Goal: Task Accomplishment & Management: Complete application form

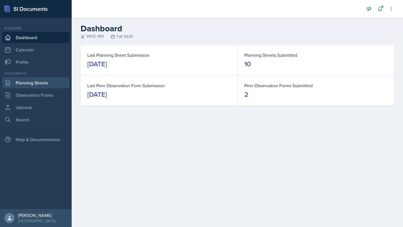
click at [17, 82] on link "Planning Sheets" at bounding box center [35, 82] width 67 height 11
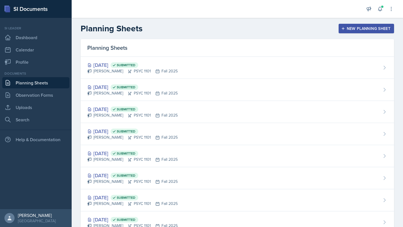
click at [352, 30] on div "New Planning Sheet" at bounding box center [366, 28] width 48 height 4
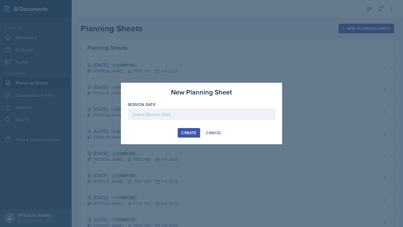
click at [150, 114] on div at bounding box center [201, 114] width 148 height 12
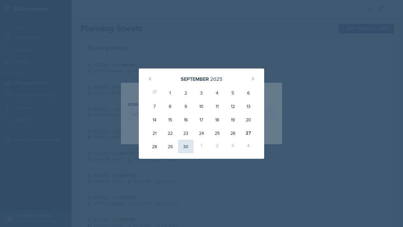
click at [184, 144] on div "30" at bounding box center [186, 146] width 16 height 13
type input "[DATE]"
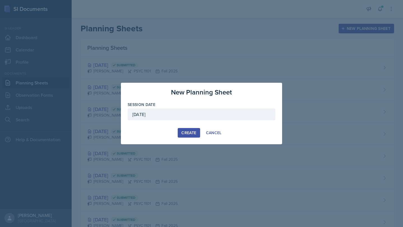
click at [190, 127] on div "New Planning Sheet Session Date [DATE] [DATE] 31 1 2 3 4 5 6 7 8 9 10 11 12 13 …" at bounding box center [201, 114] width 161 height 62
click at [189, 132] on div "Create" at bounding box center [188, 133] width 15 height 4
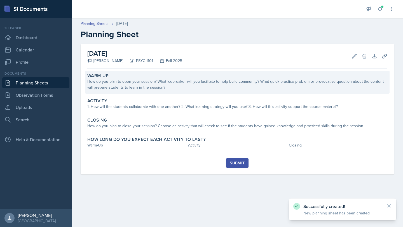
click at [163, 87] on div "How do you plan to open your session? What icebreaker will you facilitate to he…" at bounding box center [237, 85] width 300 height 12
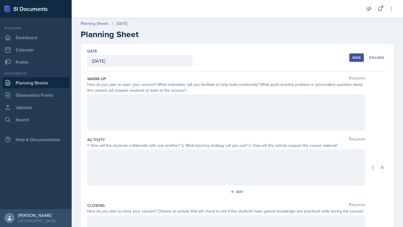
click at [139, 108] on div at bounding box center [225, 112] width 277 height 36
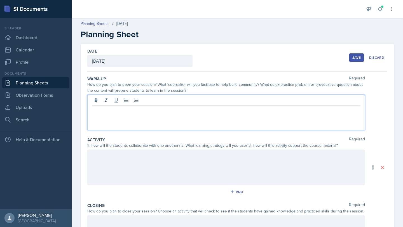
paste div
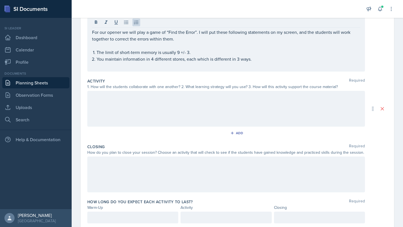
click at [125, 102] on div at bounding box center [225, 109] width 277 height 36
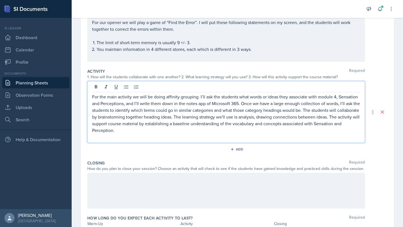
click at [335, 96] on p "For the main activity we will be doing affinity grouping. I’ll ask the students…" at bounding box center [226, 113] width 268 height 40
drag, startPoint x: 337, startPoint y: 97, endPoint x: 124, endPoint y: 105, distance: 213.2
click at [124, 105] on p "For the main activity we will be doing affinity grouping. I’ll ask the students…" at bounding box center [226, 113] width 268 height 40
click at [113, 130] on p "For the main activity we will be doing affinity grouping. I’ll ask the students…" at bounding box center [226, 113] width 268 height 40
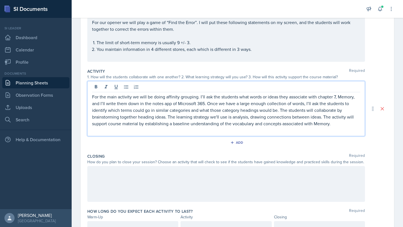
click at [204, 144] on div "Add" at bounding box center [237, 143] width 300 height 11
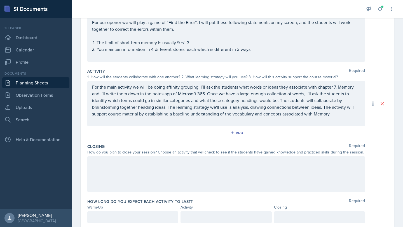
click at [147, 167] on div at bounding box center [225, 174] width 277 height 36
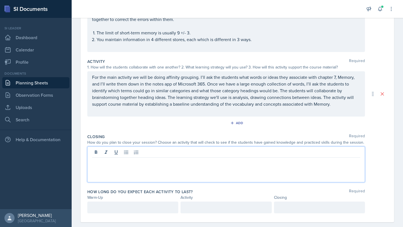
paste div
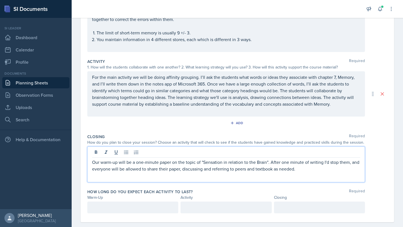
click at [118, 162] on p "Our warm-up will be a one-minute paper on the topic of "Sensation in relation t…" at bounding box center [226, 165] width 268 height 13
drag, startPoint x: 261, startPoint y: 163, endPoint x: 198, endPoint y: 160, distance: 63.2
click at [198, 160] on p "Our closer will be a one-minute paper on the topic of "Sensation in relation to…" at bounding box center [226, 165] width 268 height 13
click at [200, 164] on p "Our closer will be a one-minute paper on the topic of "". After one minute of w…" at bounding box center [226, 165] width 268 height 13
click at [264, 168] on p "Our closer will be a one-minute paper on the topic of sensory stores. After one…" at bounding box center [226, 165] width 268 height 13
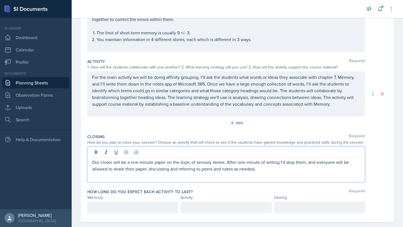
click at [133, 209] on div at bounding box center [132, 208] width 91 height 12
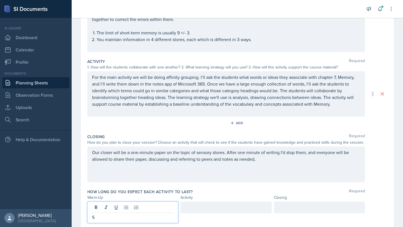
click at [204, 208] on div at bounding box center [225, 208] width 91 height 12
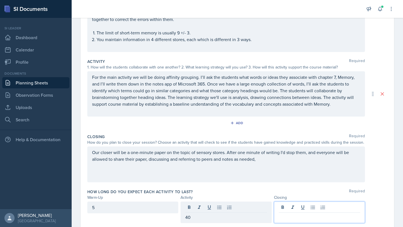
click at [284, 210] on div at bounding box center [319, 213] width 91 height 22
click at [374, 179] on div "Our closer will be a one-minute paper on the topic of sensory stores. After one…" at bounding box center [237, 164] width 300 height 36
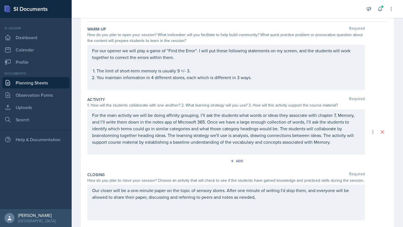
scroll to position [0, 0]
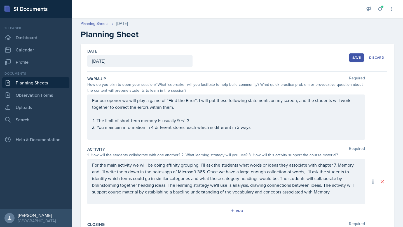
click at [354, 59] on div "Save" at bounding box center [356, 57] width 8 height 4
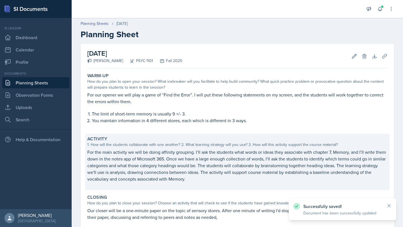
scroll to position [64, 0]
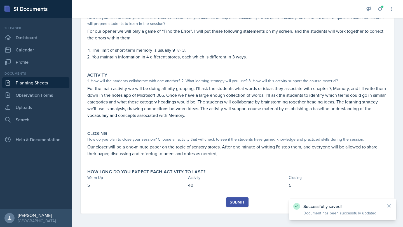
click at [41, 86] on link "Planning Sheets" at bounding box center [35, 82] width 67 height 11
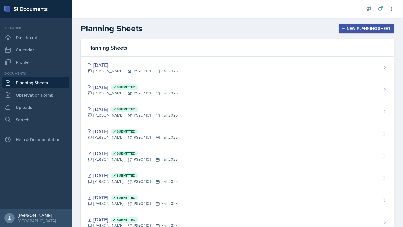
click at [350, 27] on div "New Planning Sheet" at bounding box center [366, 28] width 48 height 4
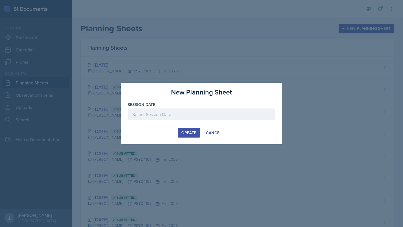
click at [188, 119] on div at bounding box center [201, 114] width 148 height 12
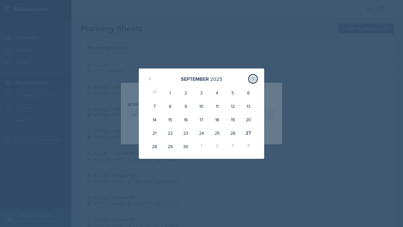
click at [252, 77] on icon at bounding box center [252, 79] width 4 height 4
click at [214, 96] on div "2" at bounding box center [217, 92] width 16 height 13
type input "[DATE]"
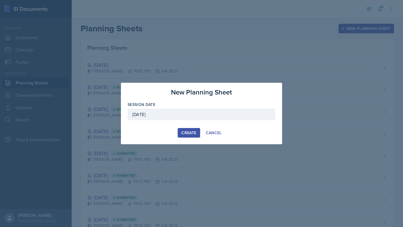
click at [187, 133] on div "Create" at bounding box center [188, 133] width 15 height 4
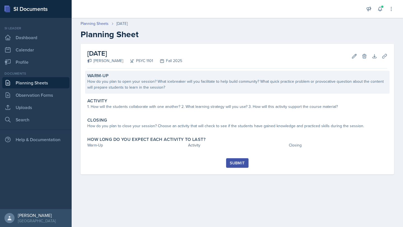
click at [145, 84] on div "How do you plan to open your session? What icebreaker will you facilitate to he…" at bounding box center [237, 85] width 300 height 12
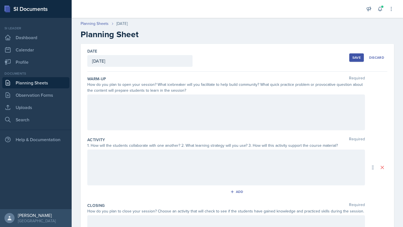
click at [146, 98] on div at bounding box center [225, 112] width 277 height 36
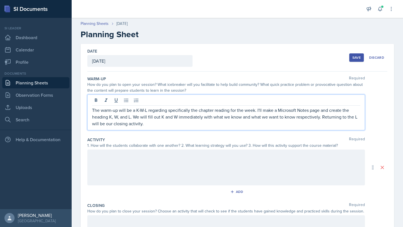
drag, startPoint x: 143, startPoint y: 126, endPoint x: 153, endPoint y: 128, distance: 9.3
click at [153, 128] on div "The warm-up will be a K-W-L regarding specifically the chapter reading for the …" at bounding box center [225, 112] width 277 height 36
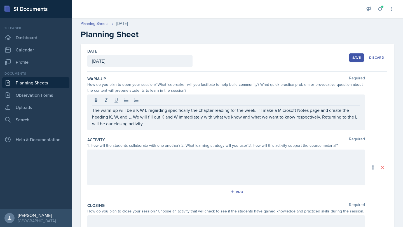
click at [153, 127] on div "The warm-up will be a K-W-L regarding specifically the chapter reading for the …" at bounding box center [225, 112] width 277 height 36
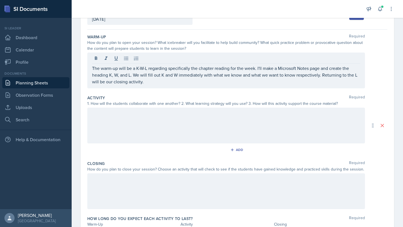
click at [133, 192] on div at bounding box center [225, 191] width 277 height 36
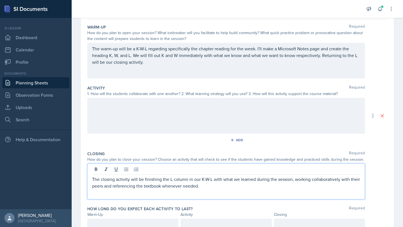
click at [283, 145] on div "Add" at bounding box center [237, 141] width 300 height 11
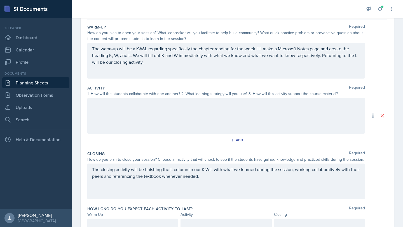
click at [151, 97] on div "Activity Required 1. How will the students collaborate with one another? 2. Wha…" at bounding box center [237, 116] width 300 height 66
click at [150, 105] on div at bounding box center [225, 116] width 277 height 36
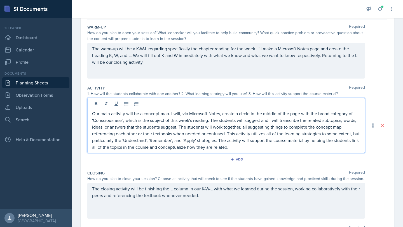
click at [122, 119] on p "Our main activity will be a concept map. I will, via Microsoft Notes, create a …" at bounding box center [226, 130] width 268 height 40
click at [211, 150] on p "Our main activity will be a concept map. I will, via Microsoft Notes, create a …" at bounding box center [226, 130] width 268 height 40
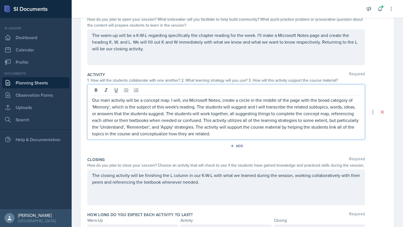
scroll to position [66, 0]
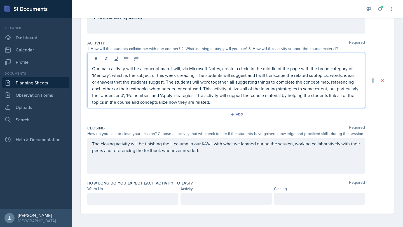
click at [121, 195] on div at bounding box center [132, 199] width 91 height 12
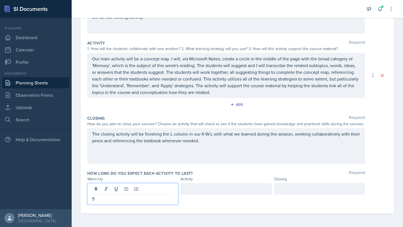
click at [193, 192] on div at bounding box center [225, 189] width 91 height 12
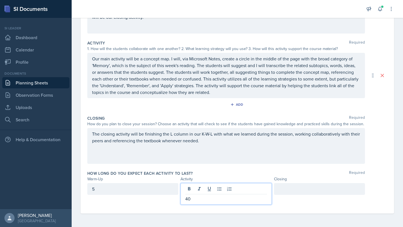
click at [288, 191] on div at bounding box center [319, 189] width 91 height 12
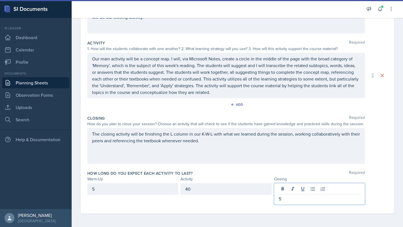
click at [379, 105] on div "Add" at bounding box center [237, 105] width 300 height 11
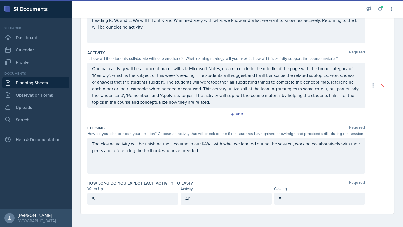
scroll to position [0, 0]
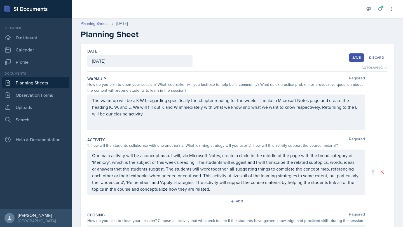
click at [357, 59] on div "Save" at bounding box center [356, 57] width 8 height 4
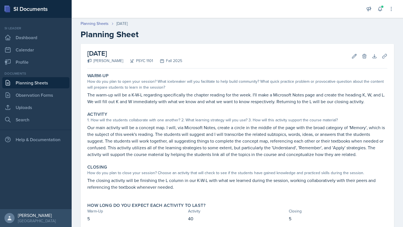
click at [42, 84] on link "Planning Sheets" at bounding box center [35, 82] width 67 height 11
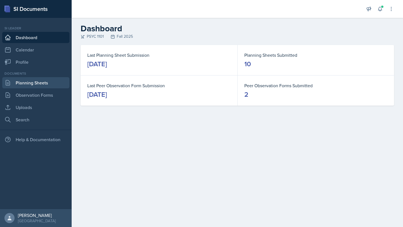
click at [37, 83] on link "Planning Sheets" at bounding box center [35, 82] width 67 height 11
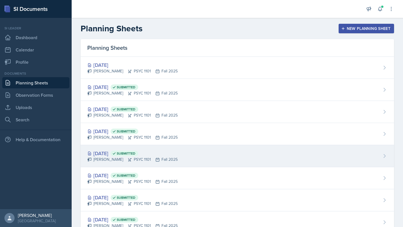
click at [112, 151] on div "Sep 16th, 2025 Submitted" at bounding box center [132, 154] width 90 height 8
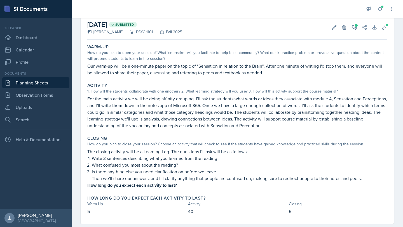
scroll to position [30, 0]
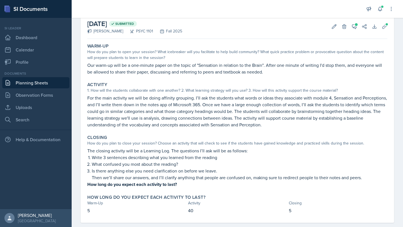
click at [27, 86] on link "Planning Sheets" at bounding box center [35, 82] width 67 height 11
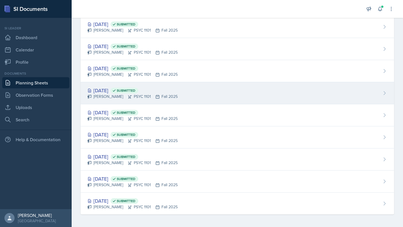
scroll to position [84, 0]
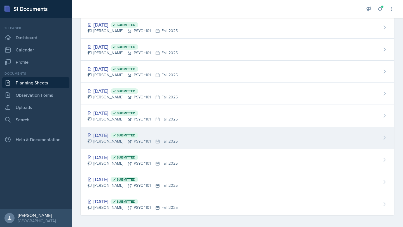
click at [111, 134] on div "Sep 4th, 2025 Submitted" at bounding box center [132, 135] width 90 height 8
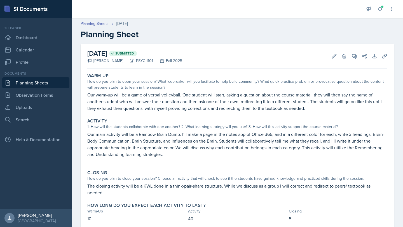
click at [39, 82] on link "Planning Sheets" at bounding box center [35, 82] width 67 height 11
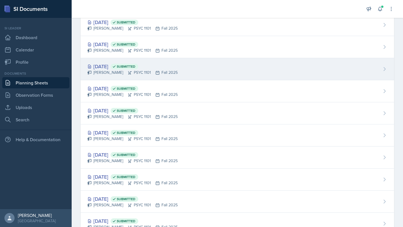
scroll to position [65, 0]
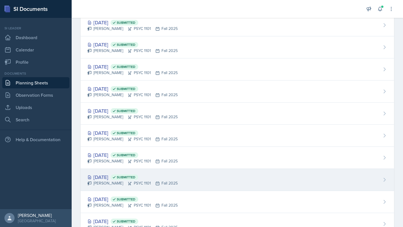
click at [112, 177] on div "Sep 2nd, 2025 Submitted" at bounding box center [132, 177] width 90 height 8
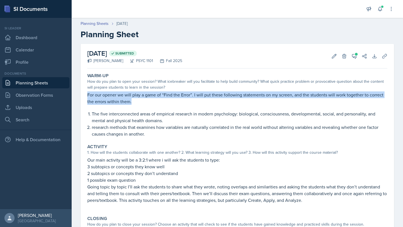
drag, startPoint x: 88, startPoint y: 95, endPoint x: 139, endPoint y: 102, distance: 52.2
click at [140, 102] on p "For our opener we will play a game of “Find the Error”. I will put these follow…" at bounding box center [237, 97] width 300 height 13
copy p "For our opener we will play a game of “Find the Error”. I will put these follow…"
click at [40, 95] on link "Observation Forms" at bounding box center [35, 94] width 67 height 11
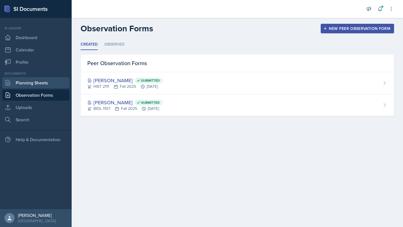
click at [41, 85] on link "Planning Sheets" at bounding box center [35, 82] width 67 height 11
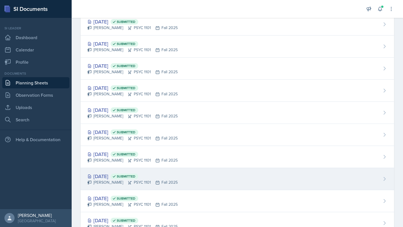
scroll to position [86, 0]
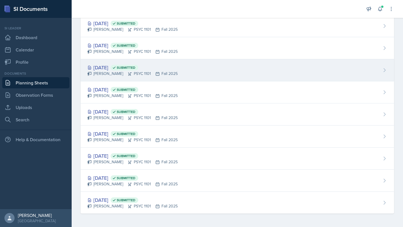
click at [117, 69] on div "Sep 16th, 2025 Submitted" at bounding box center [132, 68] width 90 height 8
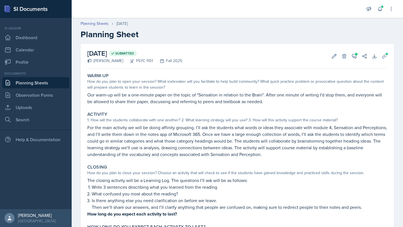
drag, startPoint x: 88, startPoint y: 127, endPoint x: 133, endPoint y: 138, distance: 45.8
click at [169, 144] on p "For the main activity we will be doing affinity grouping. I’ll ask the students…" at bounding box center [237, 141] width 300 height 34
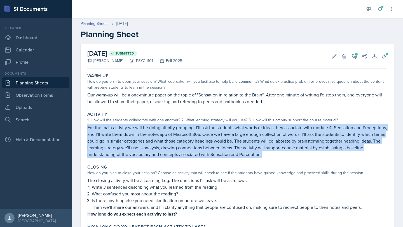
drag, startPoint x: 265, startPoint y: 155, endPoint x: 84, endPoint y: 128, distance: 182.5
click at [84, 127] on div "September 16th, 2025 Submitted Athena Dudek PSYC 1101 Fall 2025 Edit Delete Vie…" at bounding box center [237, 148] width 313 height 209
copy p "For the main activity we will be doing affinity grouping. I’ll ask the students…"
click at [44, 85] on link "Planning Sheets" at bounding box center [35, 82] width 67 height 11
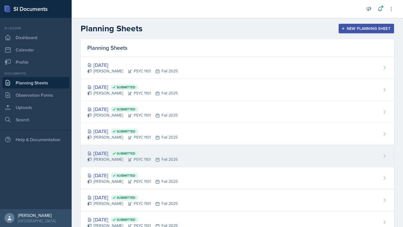
click at [115, 156] on div "Sep 16th, 2025 Submitted" at bounding box center [132, 154] width 90 height 8
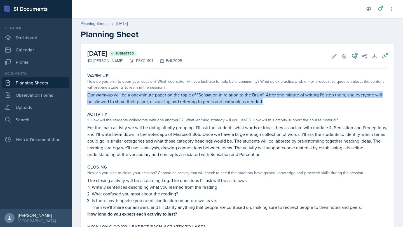
drag, startPoint x: 89, startPoint y: 96, endPoint x: 260, endPoint y: 103, distance: 171.8
click at [260, 103] on p "Our warm-up will be a one-minute paper on the topic of "Sensation in relation t…" at bounding box center [237, 97] width 300 height 13
copy p "Our warm-up will be a one-minute paper on the topic of "Sensation in relation t…"
click at [39, 86] on link "Planning Sheets" at bounding box center [35, 82] width 67 height 11
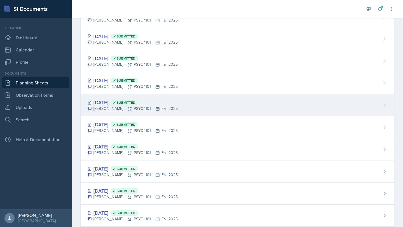
scroll to position [50, 0]
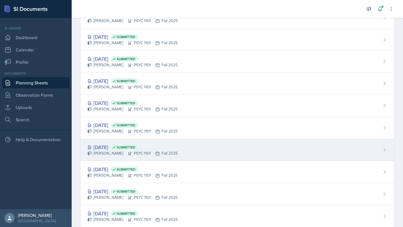
click at [112, 148] on div "Sep 9th, 2025 Submitted" at bounding box center [132, 147] width 90 height 8
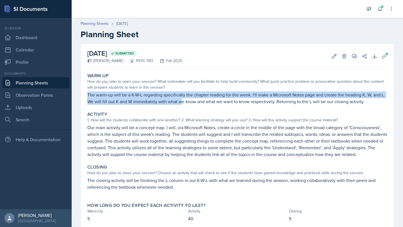
drag, startPoint x: 86, startPoint y: 95, endPoint x: 183, endPoint y: 100, distance: 97.2
click at [183, 100] on div "Warm-Up How do you plan to open your session? What icebreaker will you facilita…" at bounding box center [237, 89] width 304 height 36
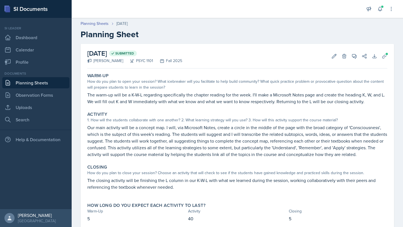
click at [375, 102] on p "The warm-up will be a K-W-L regarding specifically the chapter reading for the …" at bounding box center [237, 97] width 300 height 13
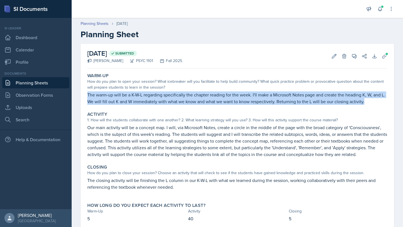
drag, startPoint x: 364, startPoint y: 101, endPoint x: 84, endPoint y: 95, distance: 280.2
click at [84, 95] on div "September 9th, 2025 Submitted Athena Dudek PSYC 1101 Fall 2025 Edit Delete View…" at bounding box center [237, 137] width 313 height 187
copy p "The warm-up will be a K-W-L regarding specifically the chapter reading for the …"
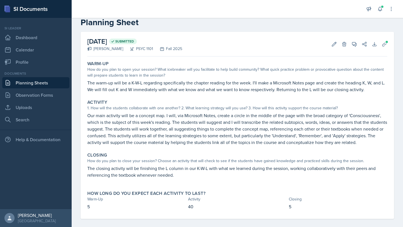
click at [177, 175] on p "The closing activity will be finishing the L column in our K-W-L with what we l…" at bounding box center [237, 171] width 300 height 13
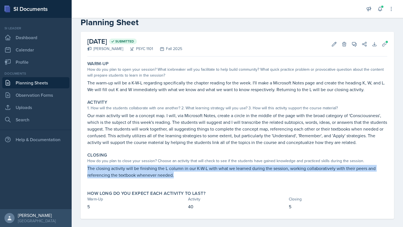
drag, startPoint x: 177, startPoint y: 175, endPoint x: 88, endPoint y: 165, distance: 89.5
click at [88, 165] on p "The closing activity will be finishing the L column in our K-W-L with what we l…" at bounding box center [237, 171] width 300 height 13
copy p "The closing activity will be finishing the L column in our K-W-L with what we l…"
click at [45, 84] on link "Planning Sheets" at bounding box center [35, 82] width 67 height 11
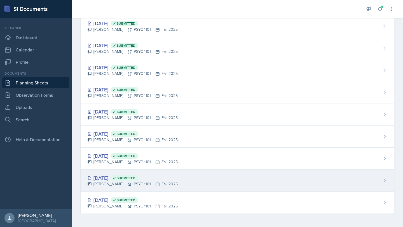
scroll to position [86, 0]
click at [112, 180] on div "Aug 28th, 2025 Submitted" at bounding box center [132, 178] width 90 height 8
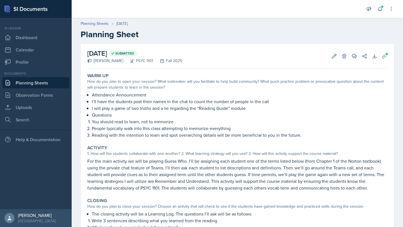
click at [46, 87] on link "Planning Sheets" at bounding box center [35, 82] width 67 height 11
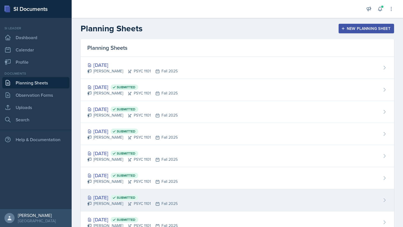
click at [109, 199] on div "Sep 9th, 2025 Submitted" at bounding box center [132, 198] width 90 height 8
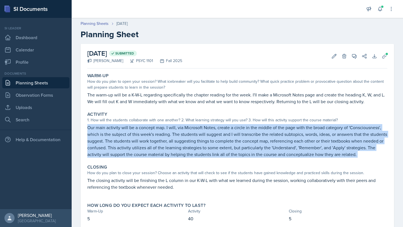
drag, startPoint x: 87, startPoint y: 128, endPoint x: 374, endPoint y: 161, distance: 288.5
click at [374, 161] on div "Warm-Up How do you plan to open your session? What icebreaker will you facilita…" at bounding box center [237, 151] width 300 height 160
copy div "Our main activity will be a concept map. I will, via Microsoft Notes, create a …"
